Goal: Find specific page/section: Find specific page/section

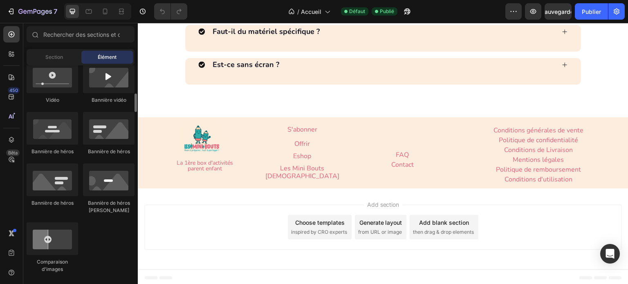
scroll to position [368, 0]
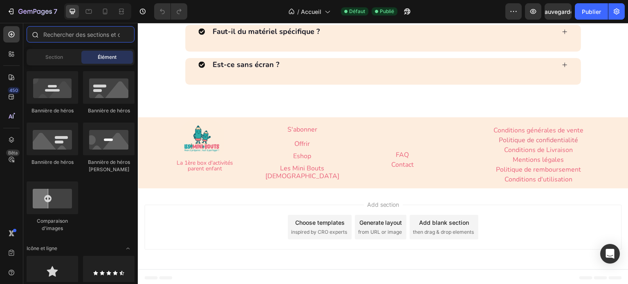
click at [80, 32] on input "text" at bounding box center [81, 34] width 108 height 16
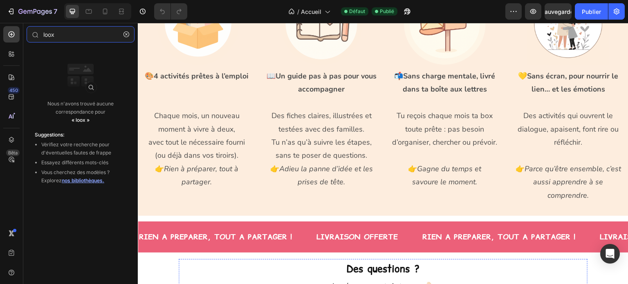
scroll to position [2319, 0]
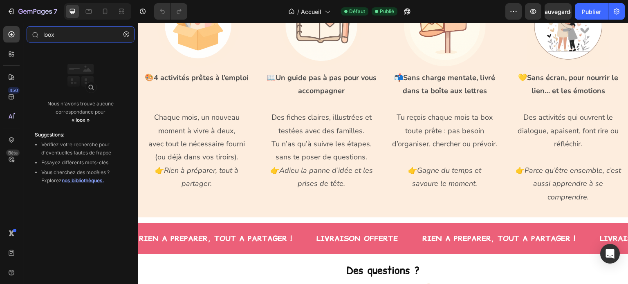
type input "loox"
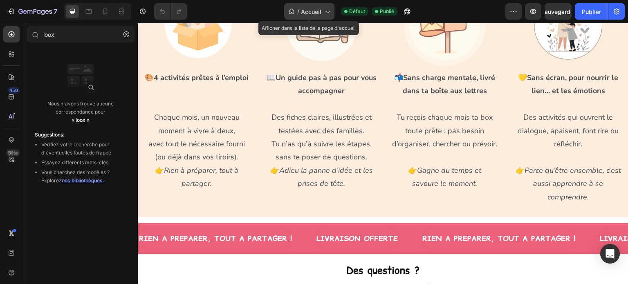
click at [322, 12] on div "/ Accueil" at bounding box center [309, 11] width 50 height 16
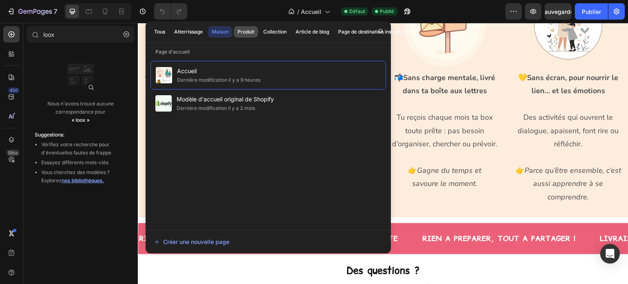
click at [248, 29] on font "Produit" at bounding box center [245, 32] width 17 height 6
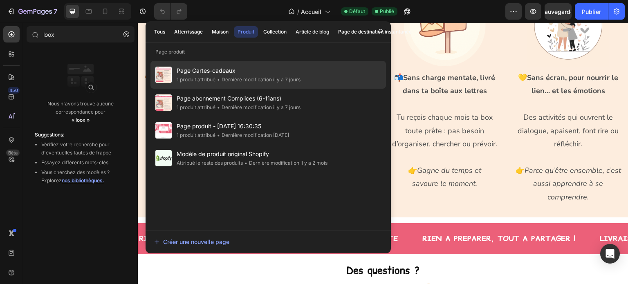
click at [212, 72] on font "Page Cartes-cadeaux" at bounding box center [206, 70] width 59 height 7
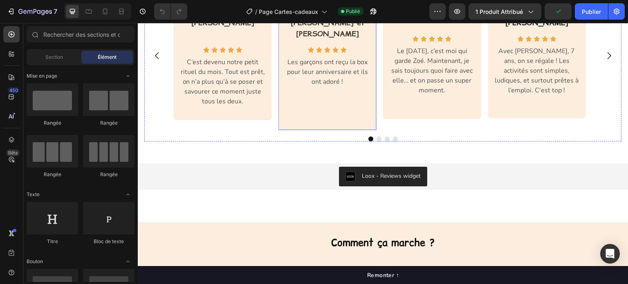
scroll to position [776, 0]
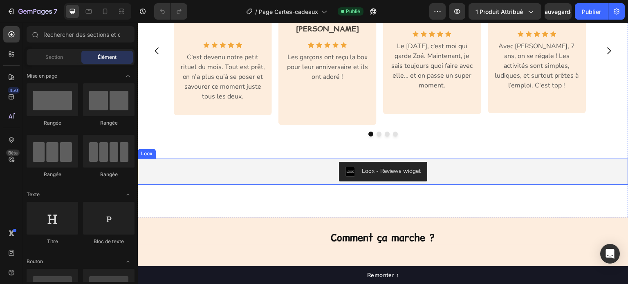
click at [298, 162] on div "Loox - Reviews widget" at bounding box center [383, 172] width 484 height 20
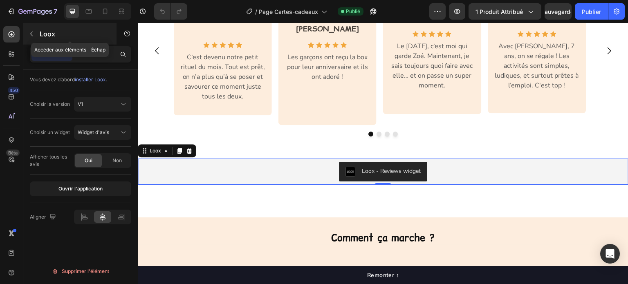
click at [30, 29] on button "button" at bounding box center [31, 33] width 13 height 13
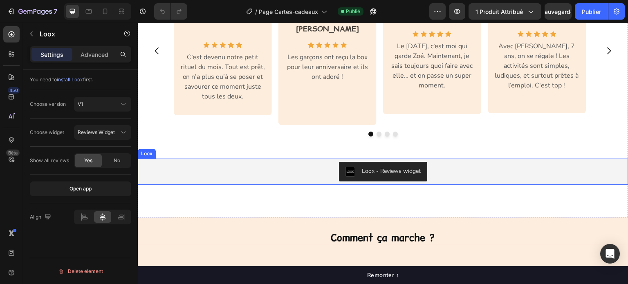
click at [237, 162] on div "Loox - Reviews widget" at bounding box center [383, 172] width 484 height 20
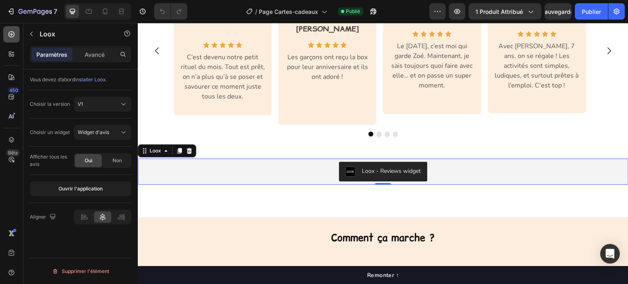
click at [11, 29] on div at bounding box center [11, 34] width 16 height 16
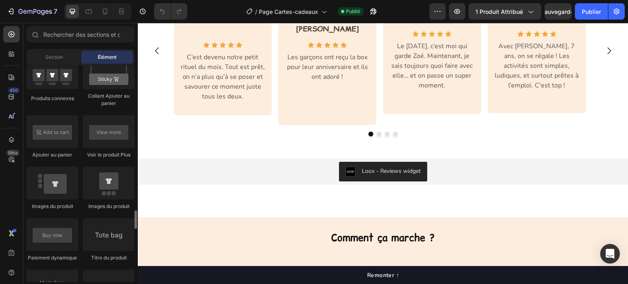
scroll to position [1226, 0]
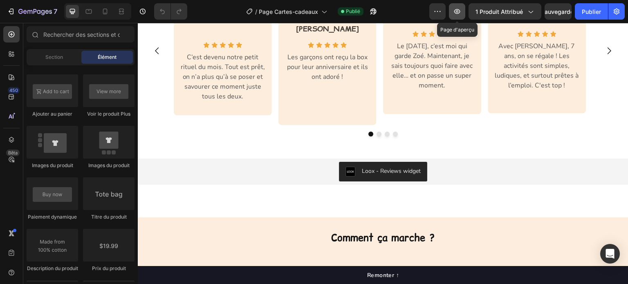
click at [457, 9] on icon "button" at bounding box center [457, 11] width 8 height 8
